Goal: Transaction & Acquisition: Book appointment/travel/reservation

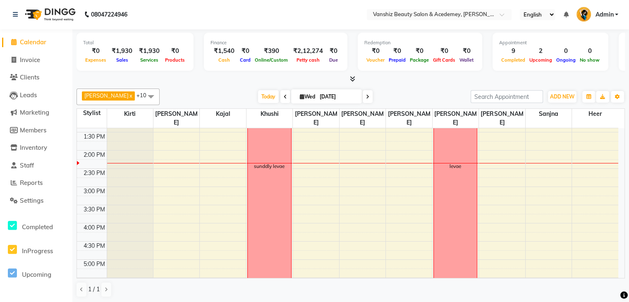
scroll to position [195, 0]
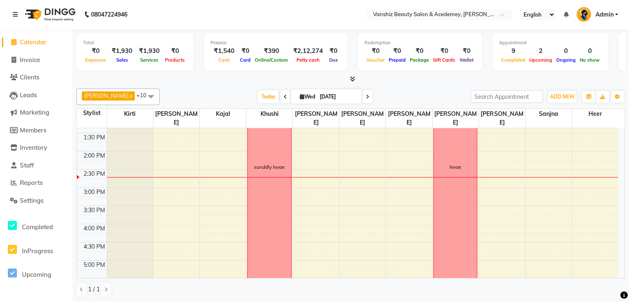
click at [300, 95] on icon at bounding box center [302, 96] width 5 height 5
select select "9"
select select "2025"
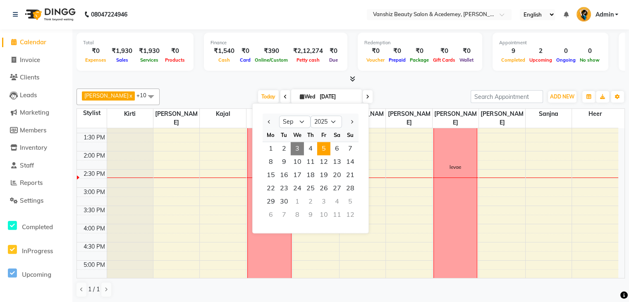
click at [324, 146] on span "5" at bounding box center [323, 148] width 13 height 13
type input "[DATE]"
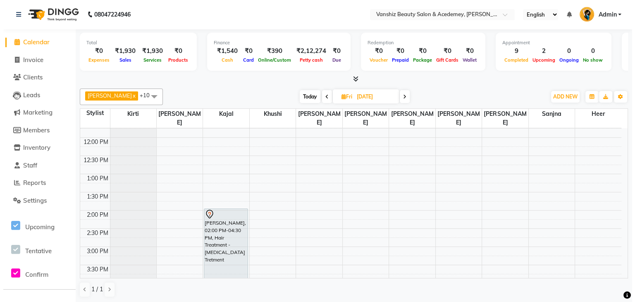
scroll to position [230, 0]
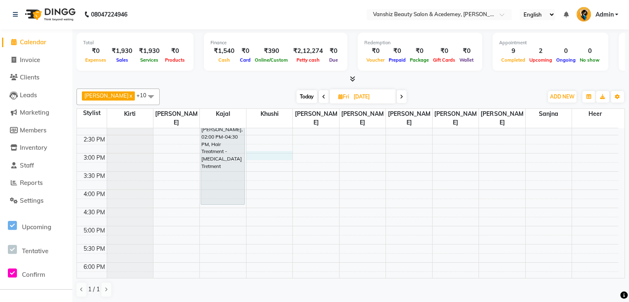
click at [269, 152] on div "8:00 AM 8:30 AM 9:00 AM 9:30 AM 10:00 AM 10:30 AM 11:00 AM 11:30 AM 12:00 PM 12…" at bounding box center [347, 135] width 541 height 473
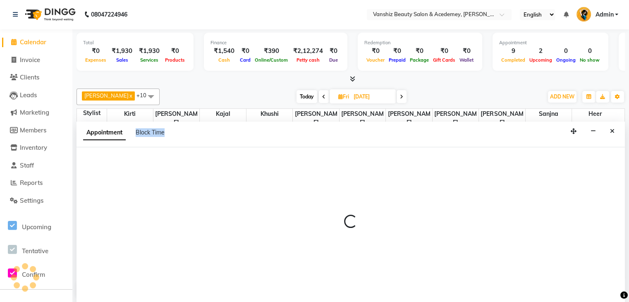
drag, startPoint x: 269, startPoint y: 152, endPoint x: 134, endPoint y: 141, distance: 135.7
click at [134, 141] on app-booking "Appointment Block Time" at bounding box center [351, 212] width 548 height 181
select select "78799"
select select "900"
select select "tentative"
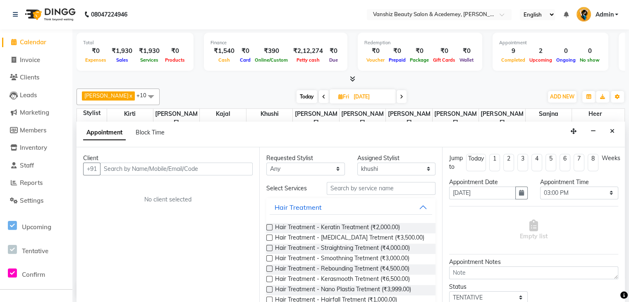
click at [141, 167] on input "text" at bounding box center [176, 169] width 153 height 13
type input "8320573353"
click at [238, 172] on button "Add Client" at bounding box center [235, 169] width 34 height 13
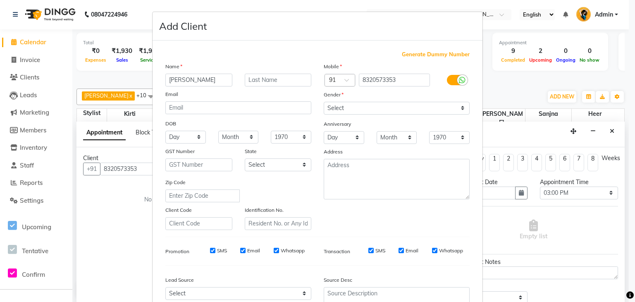
type input "[PERSON_NAME]"
click at [258, 79] on input "text" at bounding box center [278, 80] width 67 height 13
type input "[PERSON_NAME]"
click at [347, 109] on select "Select [DEMOGRAPHIC_DATA] [DEMOGRAPHIC_DATA] Other Prefer Not To Say" at bounding box center [397, 108] width 146 height 13
select select "[DEMOGRAPHIC_DATA]"
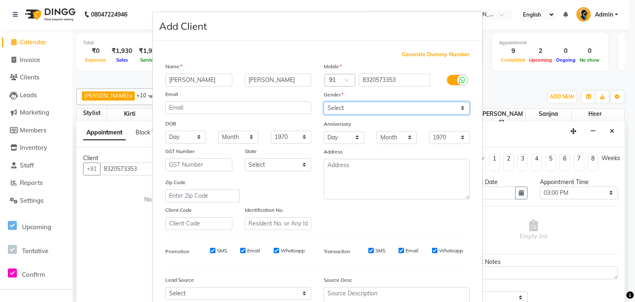
click at [324, 102] on select "Select [DEMOGRAPHIC_DATA] [DEMOGRAPHIC_DATA] Other Prefer Not To Say" at bounding box center [397, 108] width 146 height 13
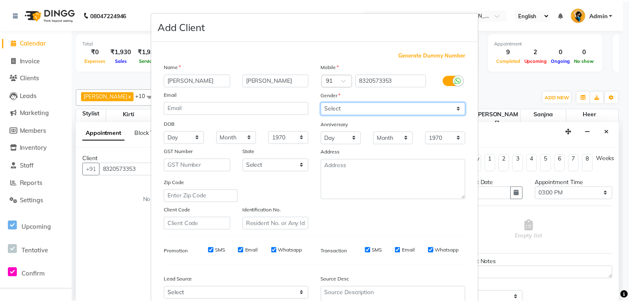
scroll to position [84, 0]
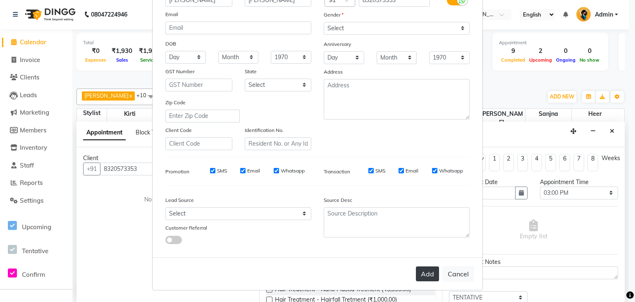
click at [429, 273] on button "Add" at bounding box center [427, 273] width 23 height 15
select select
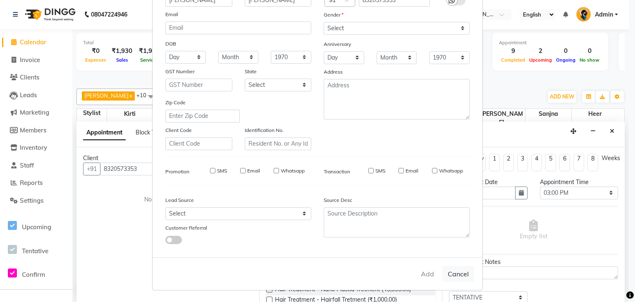
select select
checkbox input "false"
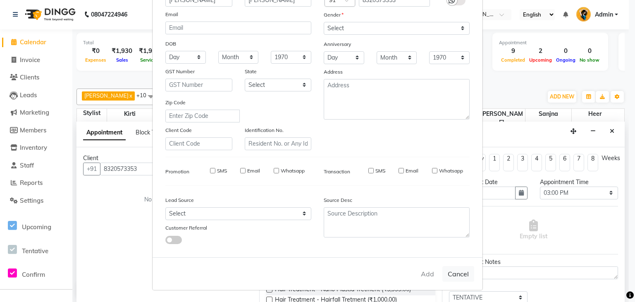
checkbox input "false"
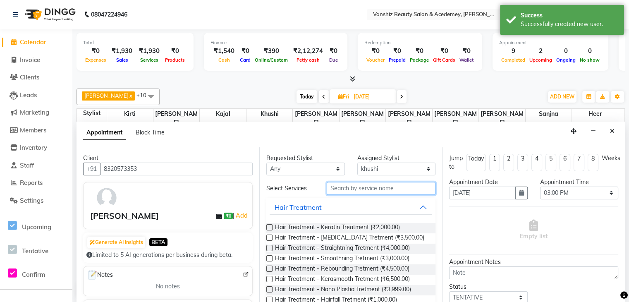
click at [358, 187] on input "text" at bounding box center [381, 188] width 109 height 13
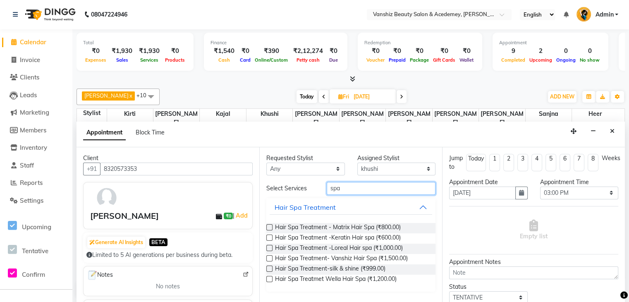
type input "spa"
click at [270, 238] on label at bounding box center [269, 238] width 6 height 6
click at [270, 238] on input "checkbox" at bounding box center [268, 238] width 5 height 5
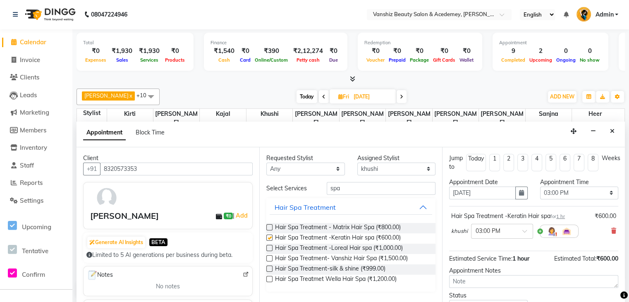
checkbox input "false"
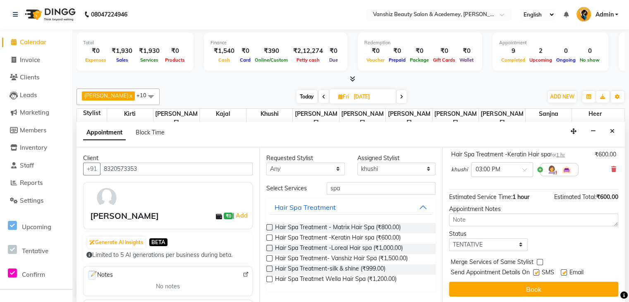
click at [563, 269] on label at bounding box center [564, 272] width 6 height 6
click at [563, 271] on input "checkbox" at bounding box center [563, 273] width 5 height 5
checkbox input "false"
click at [563, 280] on div "Jump to [DATE] 1 2 3 4 5 6 7 8 Weeks Appointment Date [DATE] Appointment Time S…" at bounding box center [533, 225] width 183 height 156
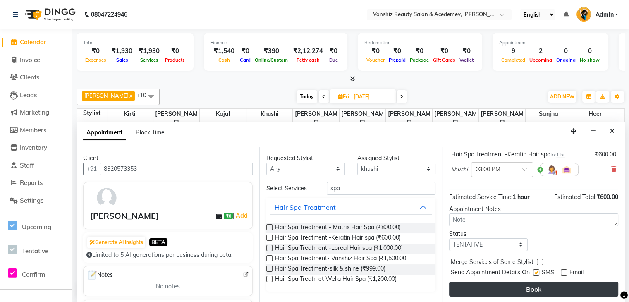
click at [563, 285] on button "Book" at bounding box center [533, 289] width 169 height 15
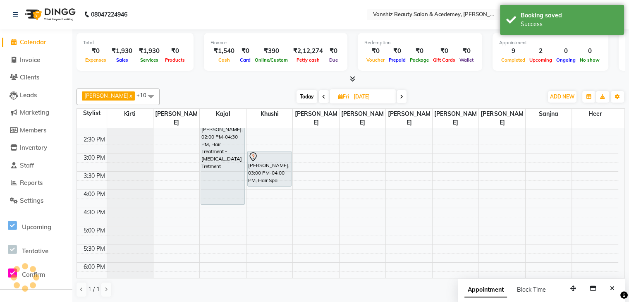
scroll to position [0, 0]
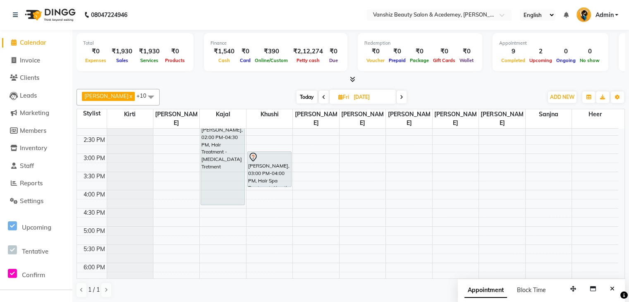
click at [563, 285] on div "Appointment Block Time" at bounding box center [541, 292] width 167 height 26
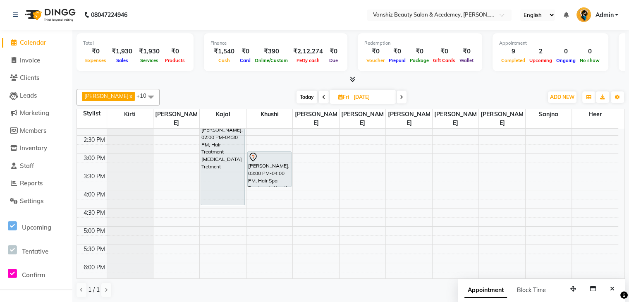
click at [563, 285] on div "Appointment Block Time" at bounding box center [541, 292] width 167 height 26
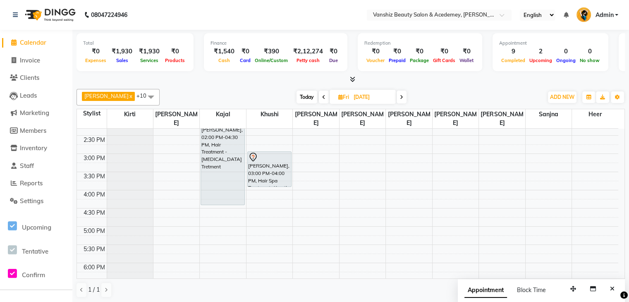
click at [563, 285] on div "Appointment Block Time" at bounding box center [541, 292] width 167 height 26
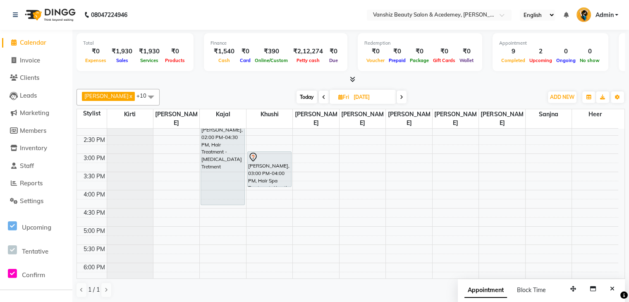
click at [563, 285] on div "Appointment Block Time" at bounding box center [541, 292] width 167 height 26
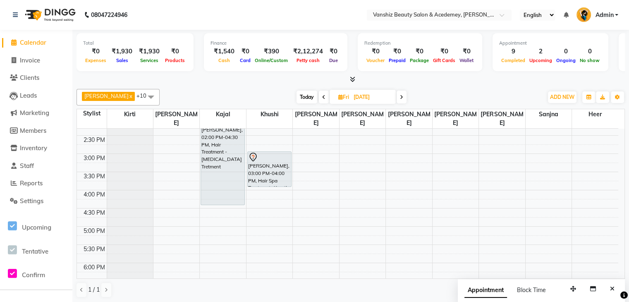
click at [563, 285] on div "Appointment Block Time" at bounding box center [541, 292] width 167 height 26
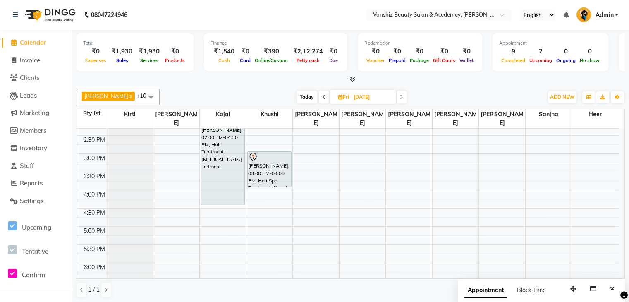
click at [563, 285] on div "Appointment Block Time" at bounding box center [541, 292] width 167 height 26
